Goal: Obtain resource: Download file/media

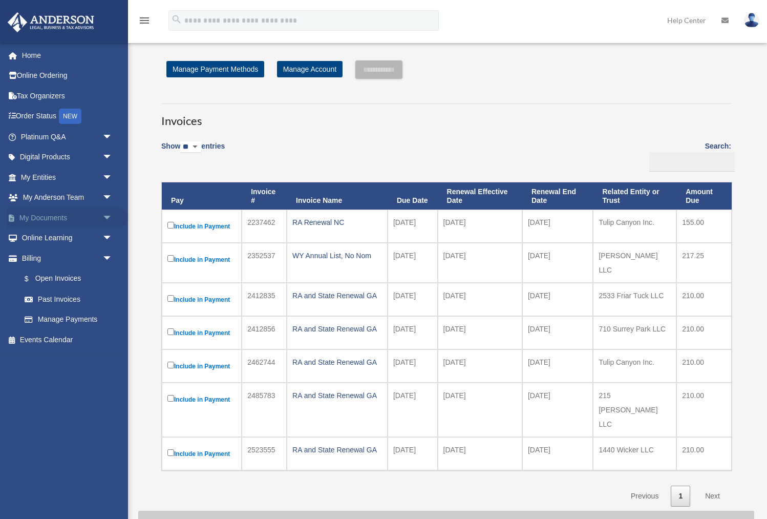
click at [49, 216] on link "My Documents arrow_drop_down" at bounding box center [67, 217] width 121 height 20
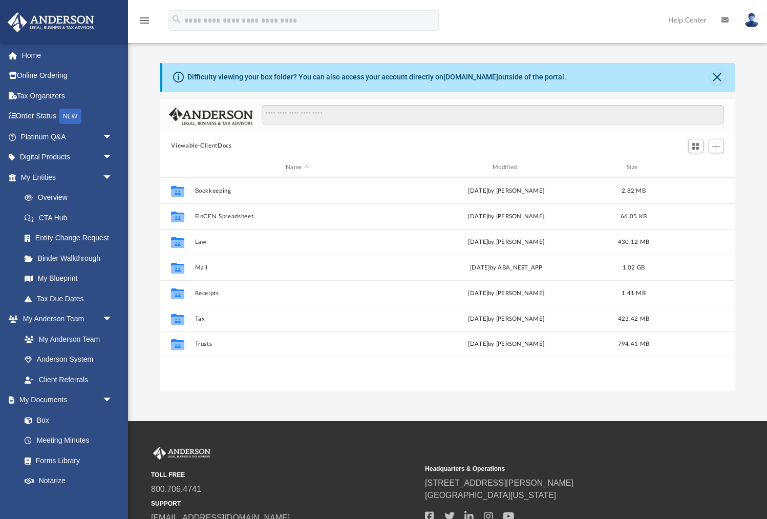
scroll to position [232, 575]
click at [504, 168] on div "Modified" at bounding box center [506, 167] width 205 height 9
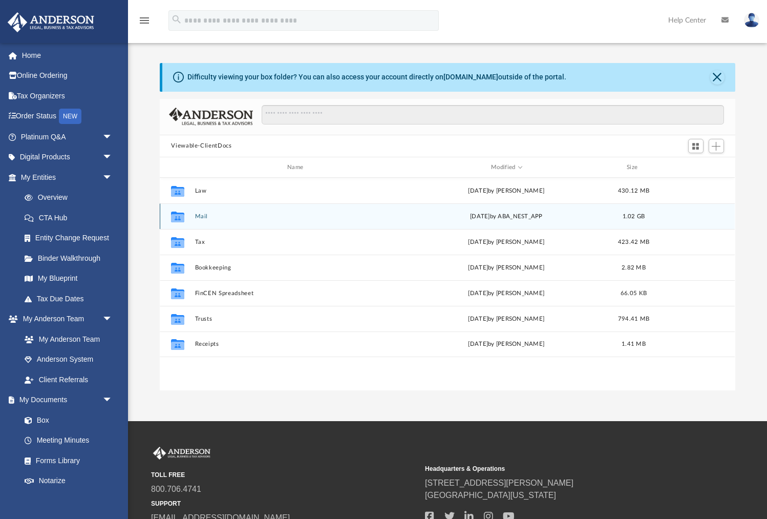
click at [202, 216] on button "Mail" at bounding box center [297, 216] width 205 height 7
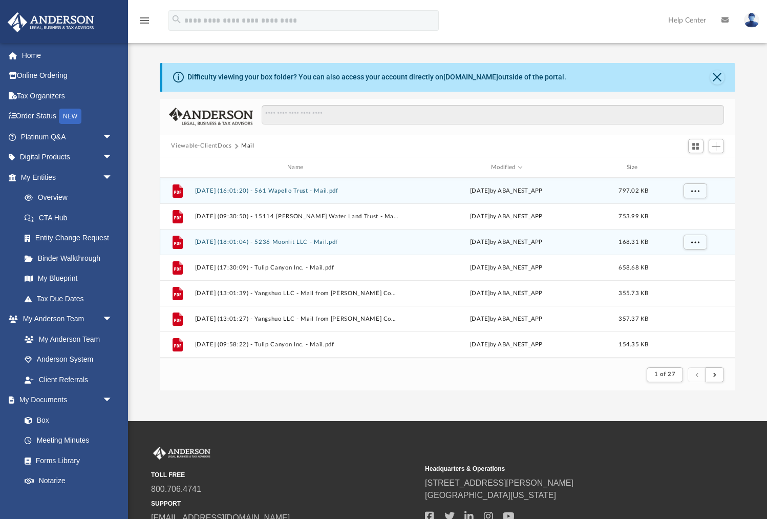
scroll to position [1, 1]
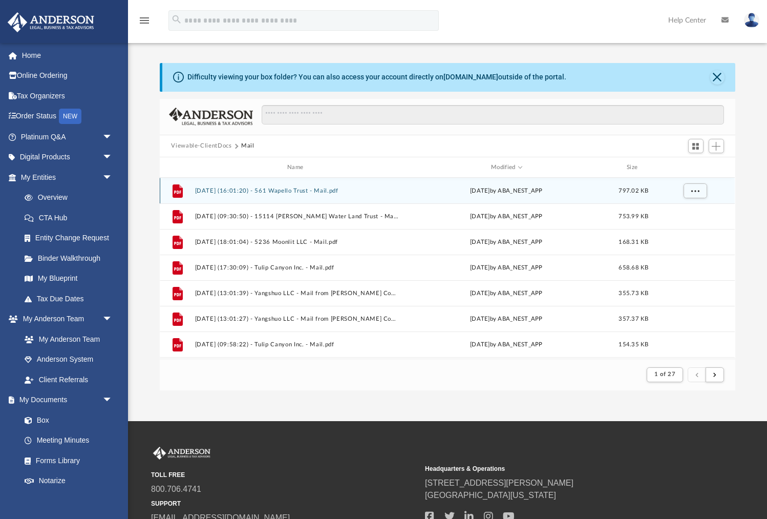
click at [253, 191] on button "[DATE] (16:01:20) - 561 Wapello Trust - Mail.pdf" at bounding box center [297, 190] width 205 height 7
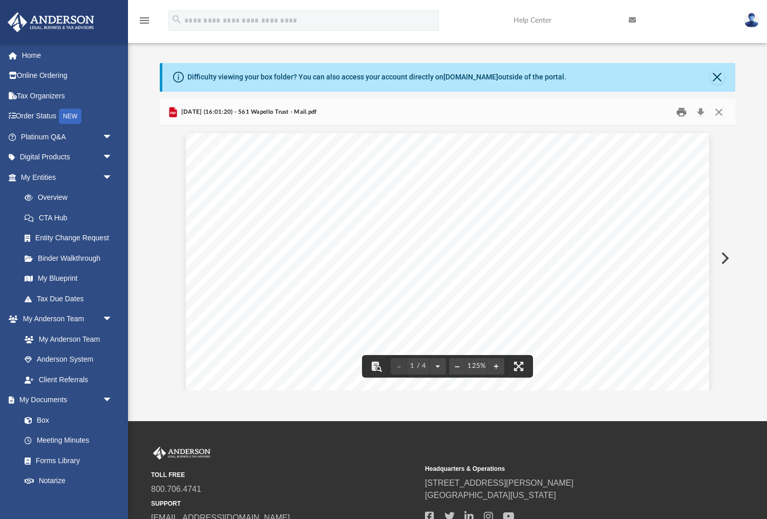
click at [682, 114] on button "Print" at bounding box center [681, 112] width 20 height 16
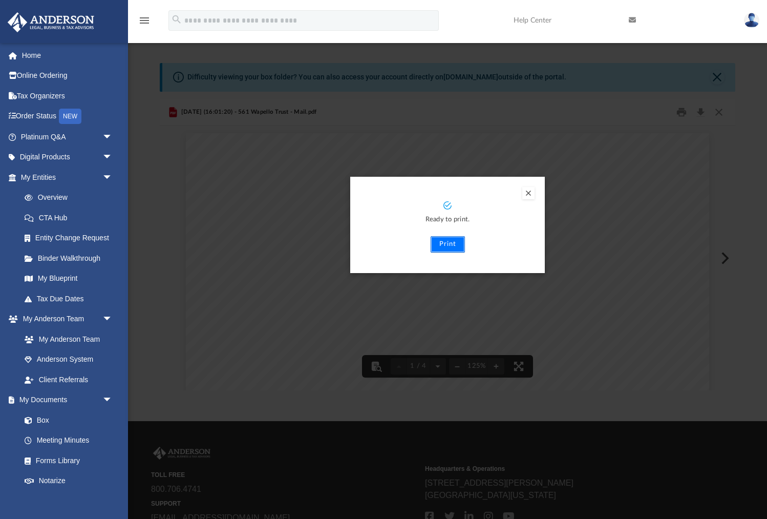
click at [454, 245] on button "Print" at bounding box center [448, 244] width 34 height 16
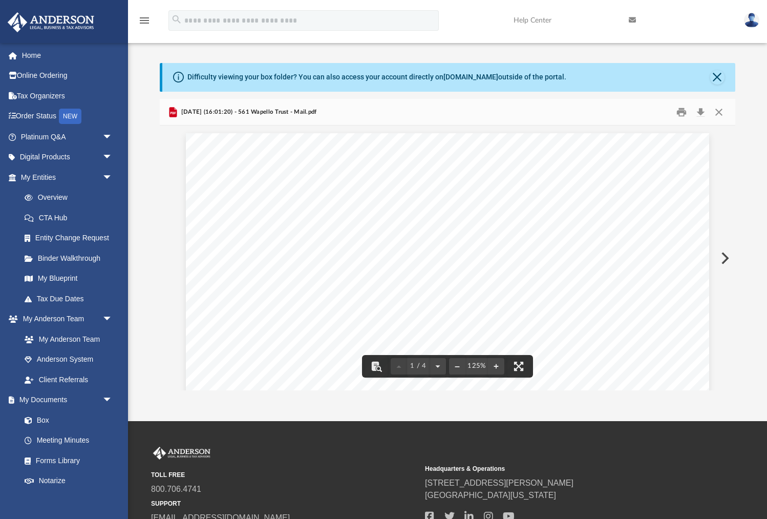
click at [724, 254] on button "Preview" at bounding box center [724, 258] width 23 height 29
click at [681, 111] on button "Print" at bounding box center [681, 112] width 20 height 16
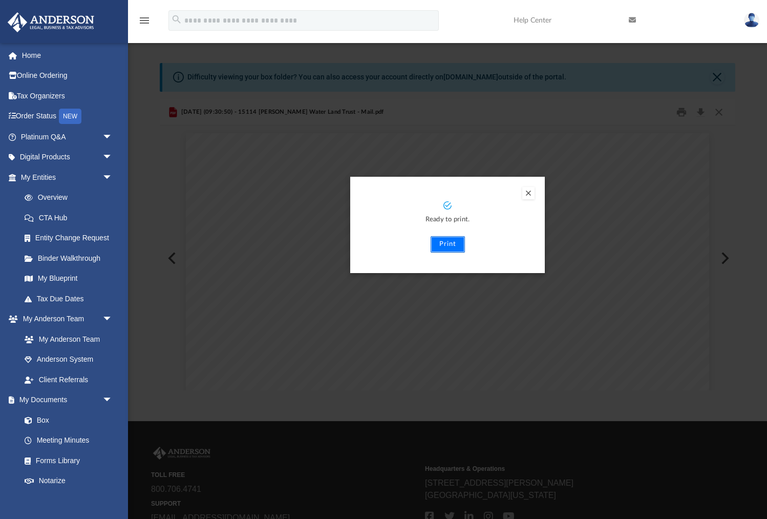
click at [448, 245] on button "Print" at bounding box center [448, 244] width 34 height 16
